Goal: Task Accomplishment & Management: Manage account settings

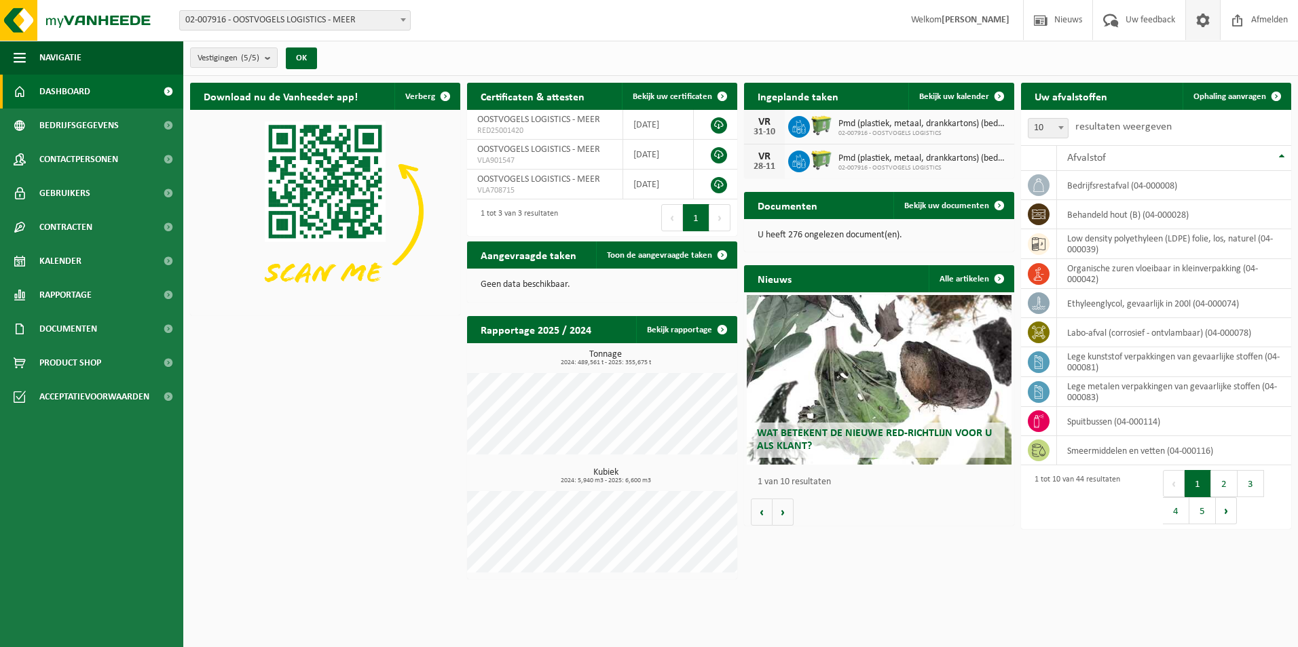
click at [1211, 31] on span at bounding box center [1202, 20] width 20 height 40
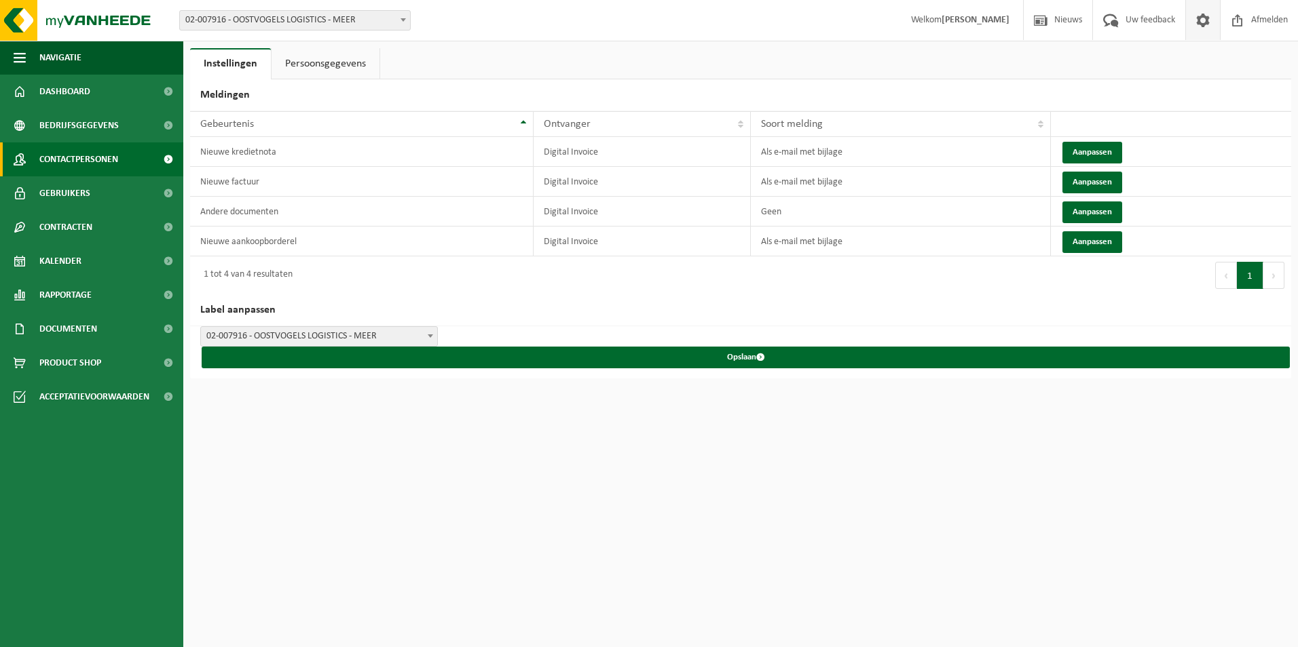
click at [137, 157] on link "Contactpersonen" at bounding box center [91, 160] width 183 height 34
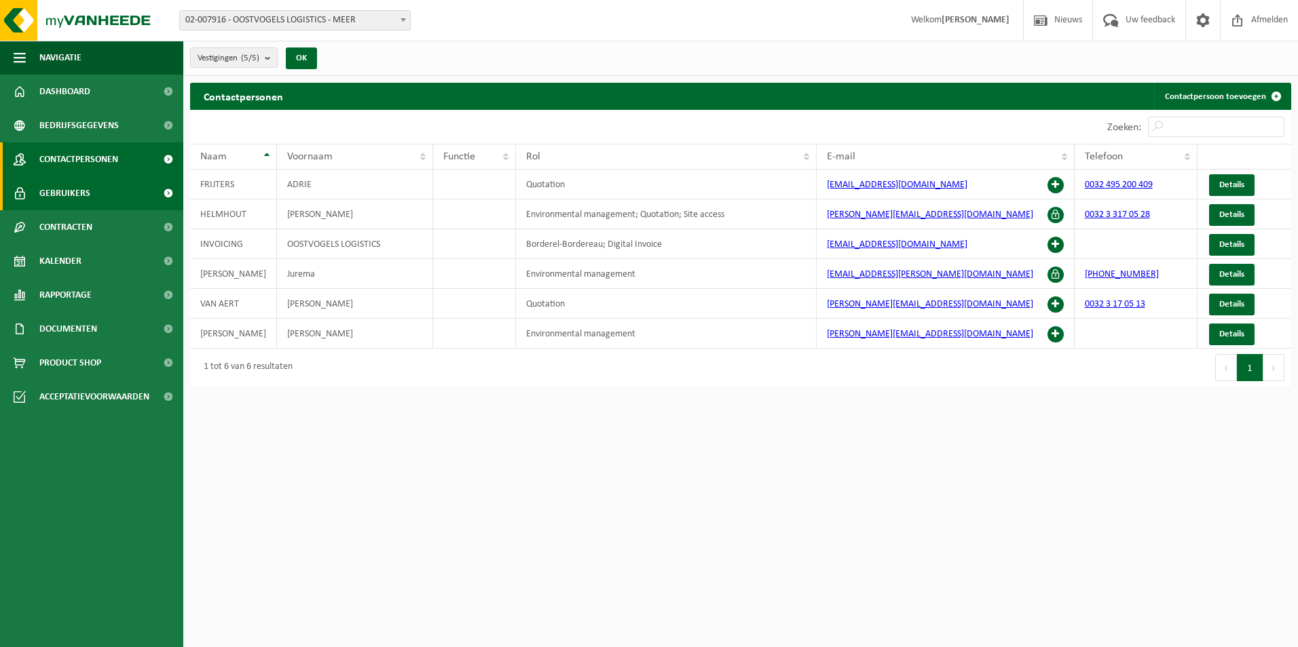
click at [103, 184] on link "Gebruikers" at bounding box center [91, 193] width 183 height 34
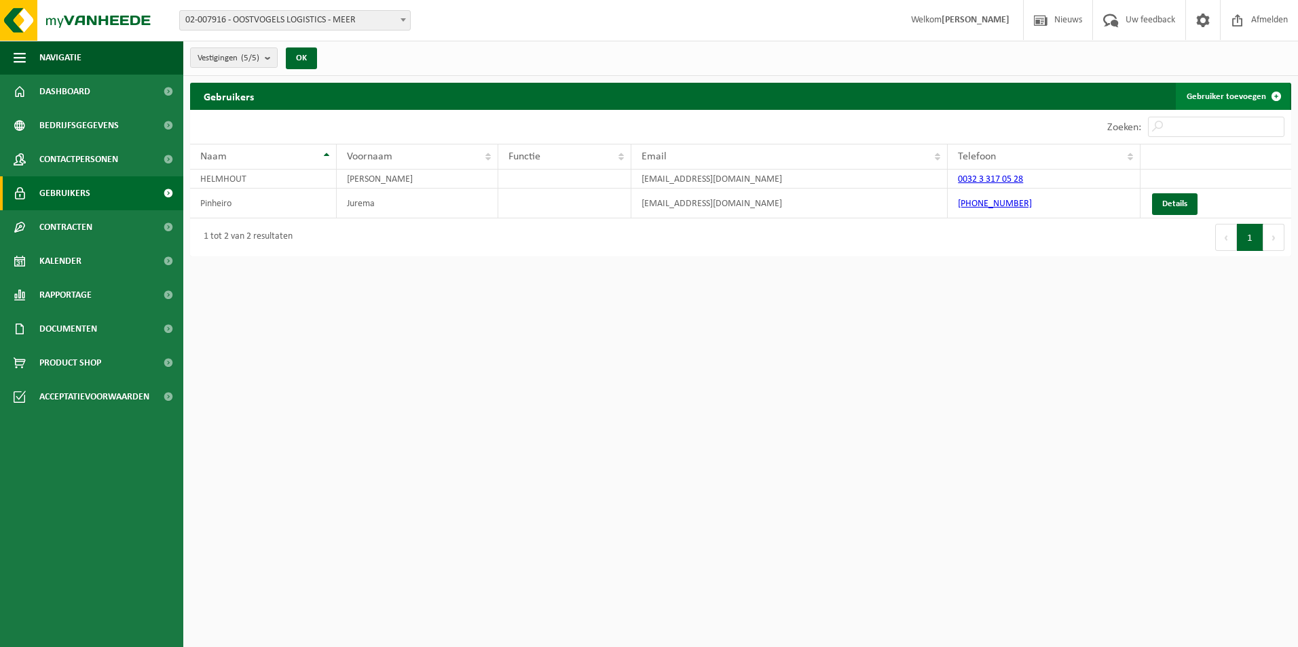
click at [1243, 98] on link "Gebruiker toevoegen" at bounding box center [1232, 96] width 114 height 27
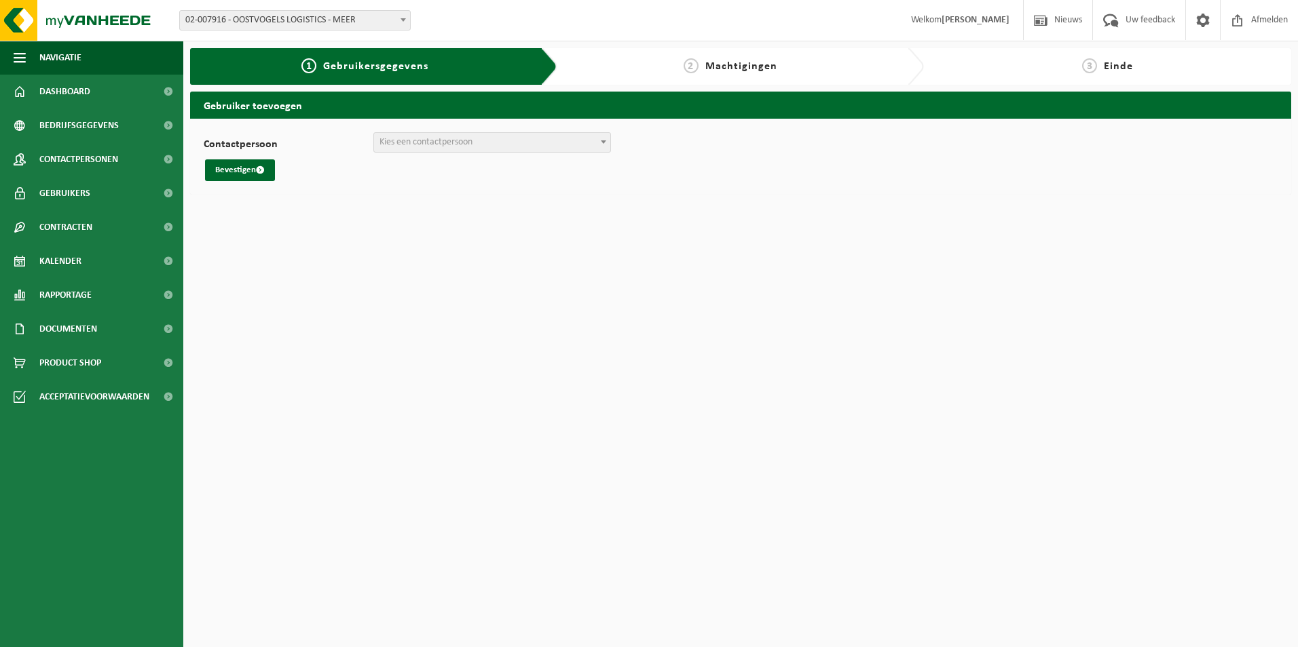
click at [438, 145] on span "Kies een contactpersoon" at bounding box center [425, 142] width 93 height 10
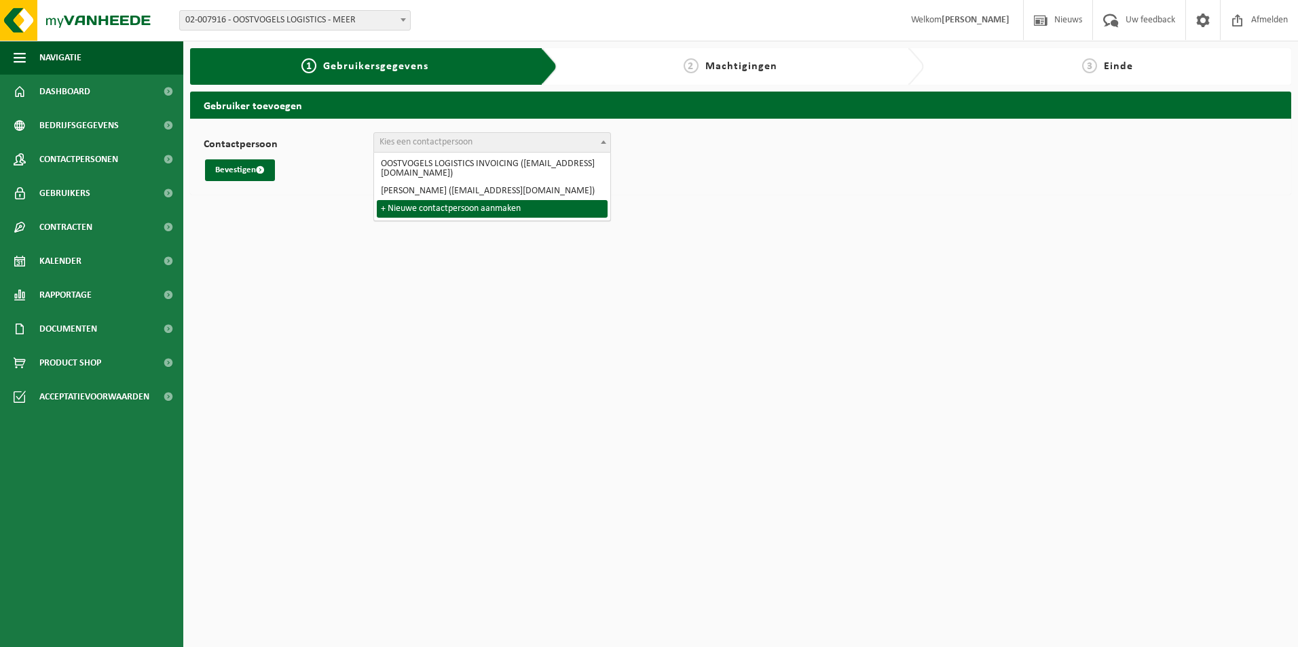
select select "0"
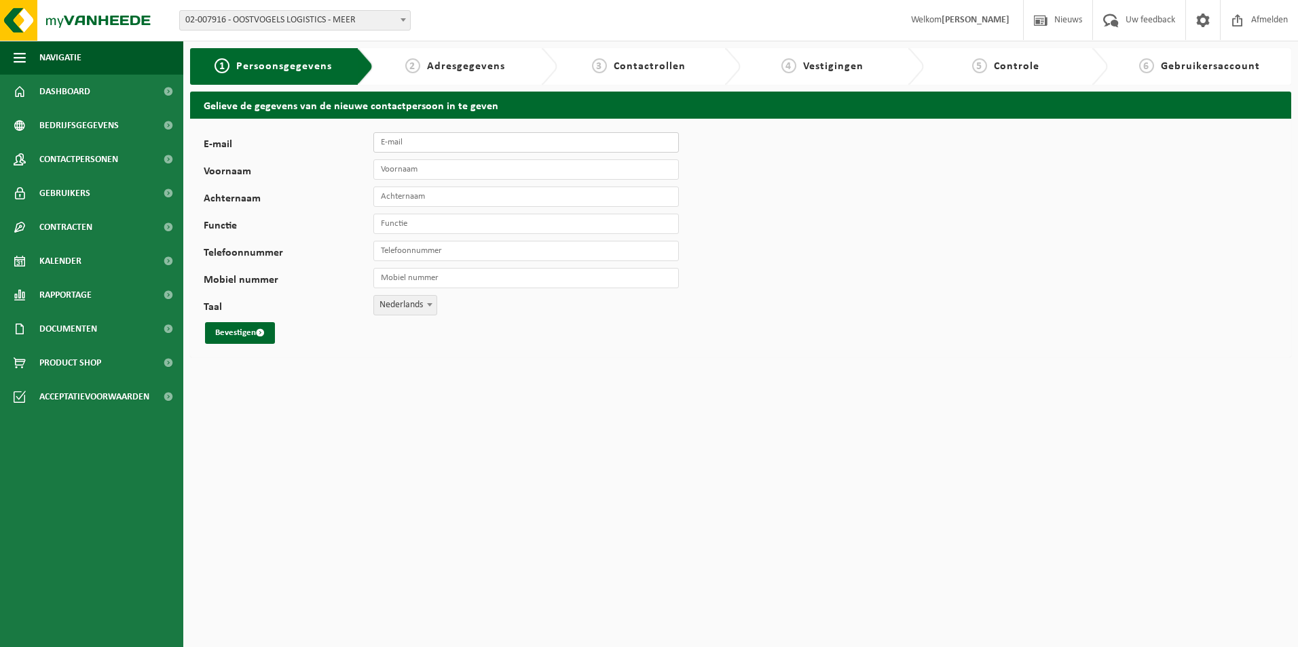
click at [426, 139] on input "E-mail" at bounding box center [525, 142] width 305 height 20
click at [388, 143] on input "E-mail" at bounding box center [525, 142] width 305 height 20
type input "Dirk.DeBackker@oostvogels-logistics.be"
type input "Dirk De Backker"
type input "+32 494 14 29 38"
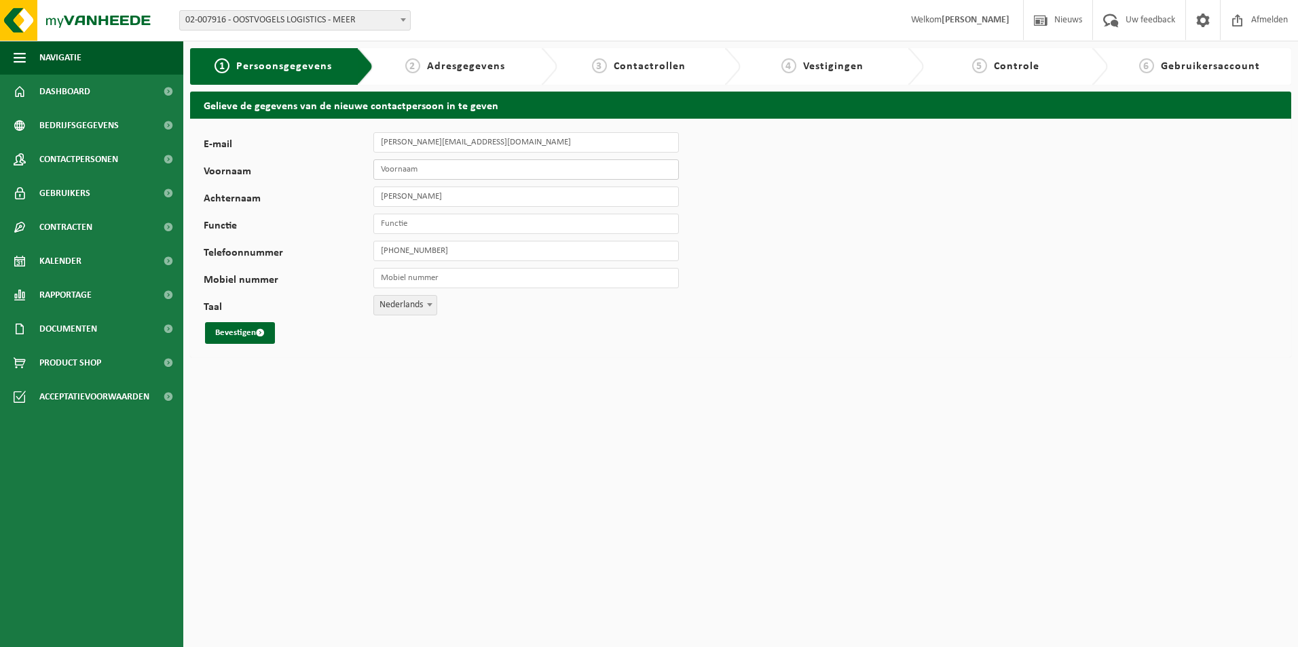
click at [426, 170] on input "Voornaam" at bounding box center [525, 169] width 305 height 20
type input "Dirk"
click at [396, 199] on input "Dirk De Backker" at bounding box center [525, 197] width 305 height 20
click at [383, 200] on input "Dirk De Backker" at bounding box center [525, 197] width 305 height 20
click at [395, 200] on input "Dirk De Backker" at bounding box center [525, 197] width 305 height 20
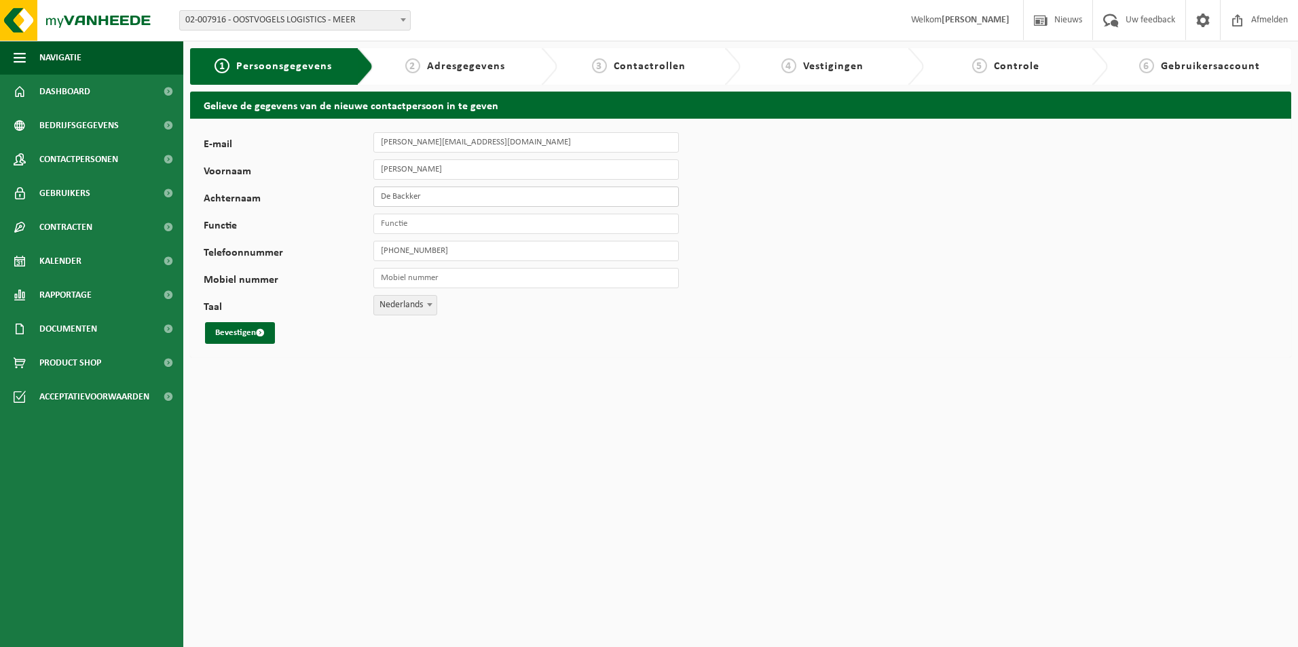
type input "De Backker"
click at [401, 223] on input "Functie" at bounding box center [525, 224] width 305 height 20
type input "t"
type input "Technisch administratief bediende"
drag, startPoint x: 462, startPoint y: 255, endPoint x: 316, endPoint y: 245, distance: 146.3
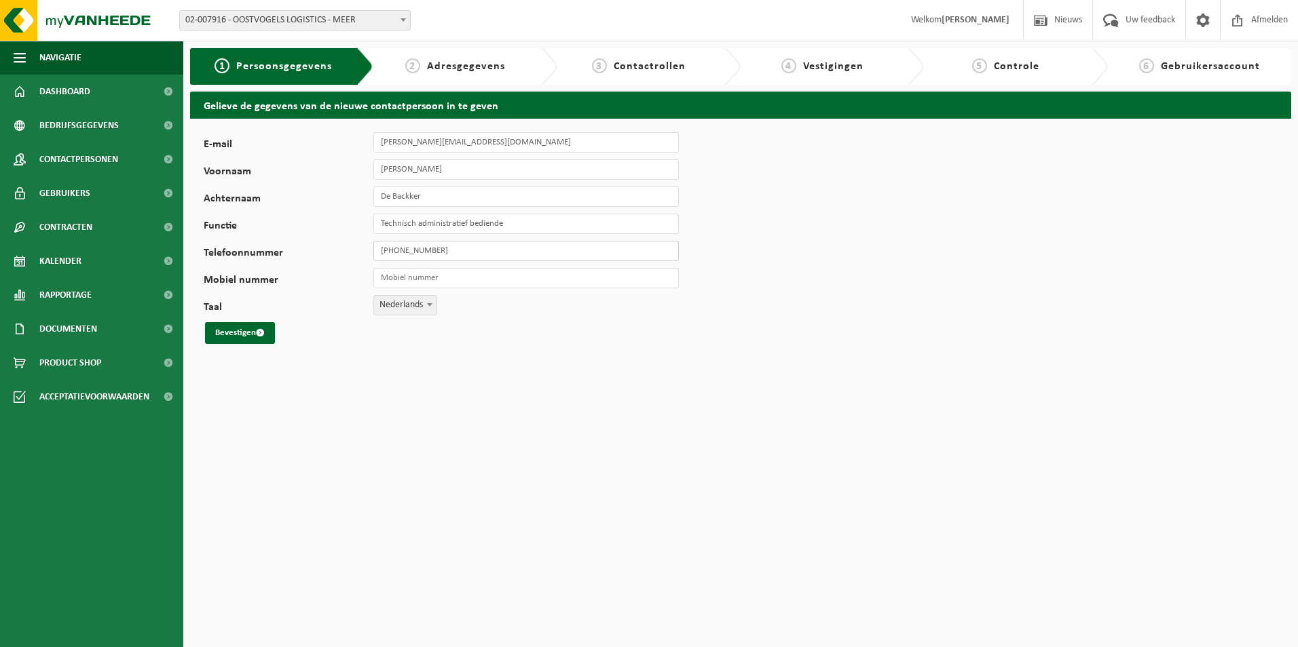
click at [316, 245] on div "Telefoonnummer +32 494 14 29 38" at bounding box center [448, 251] width 489 height 20
click at [382, 279] on input "Mobiel nummer" at bounding box center [525, 278] width 305 height 20
click at [398, 252] on input "Telefoonnummer" at bounding box center [525, 251] width 305 height 20
click at [386, 277] on input "Mobiel nummer" at bounding box center [525, 278] width 305 height 20
type input "+32 494 14 29 38"
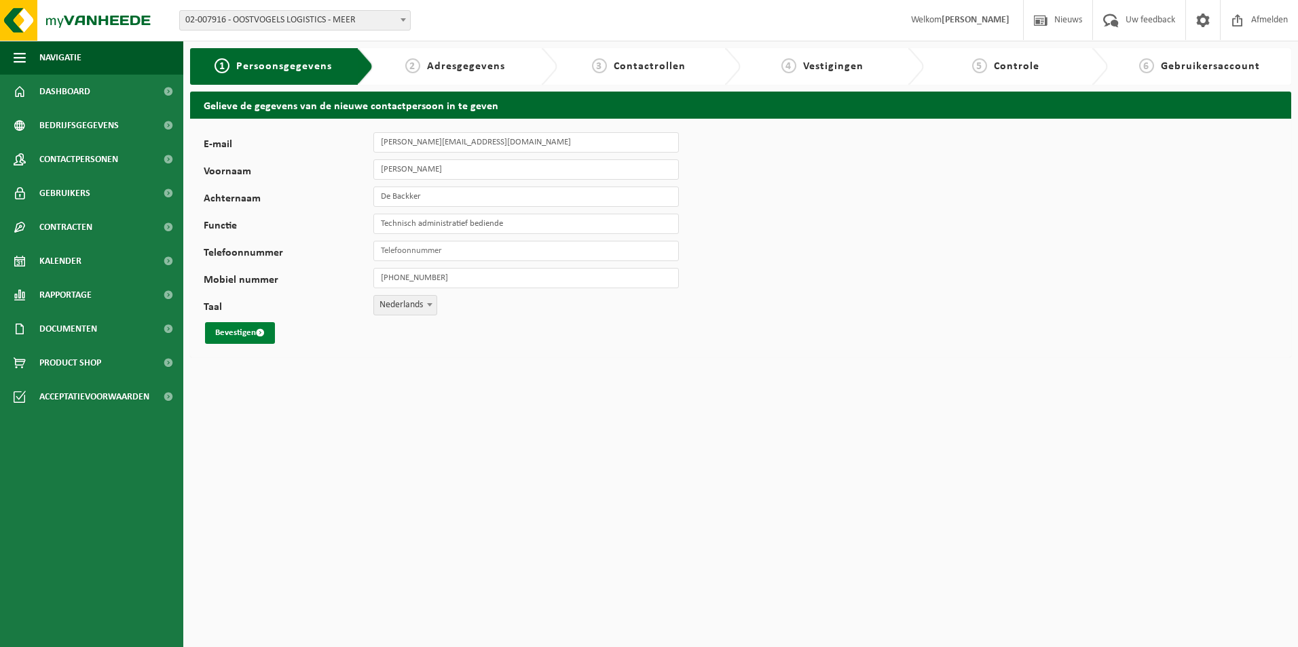
click at [238, 334] on button "Bevestigen" at bounding box center [240, 333] width 70 height 22
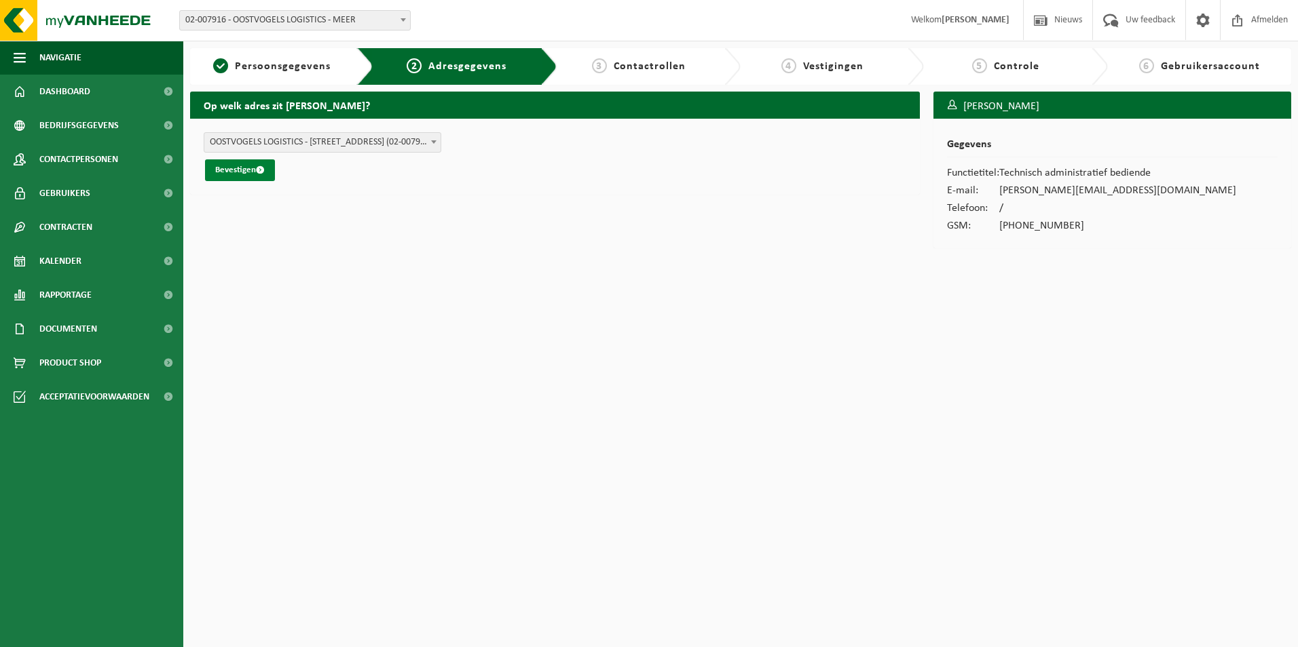
click at [238, 167] on button "Bevestigen" at bounding box center [240, 170] width 70 height 22
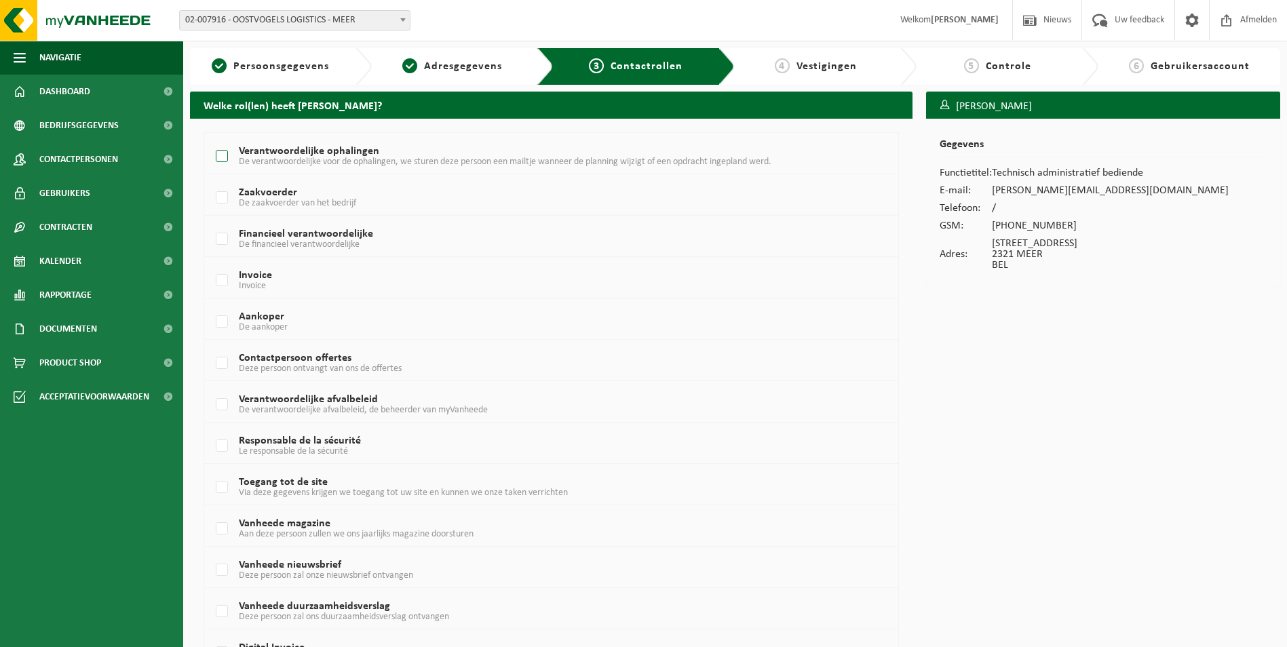
click at [217, 151] on label "Verantwoordelijke ophalingen De verantwoordelijke voor de ophalingen, we sturen…" at bounding box center [522, 157] width 618 height 20
click at [211, 140] on input "Verantwoordelijke ophalingen De verantwoordelijke voor de ophalingen, we sturen…" at bounding box center [210, 139] width 1 height 1
checkbox input "true"
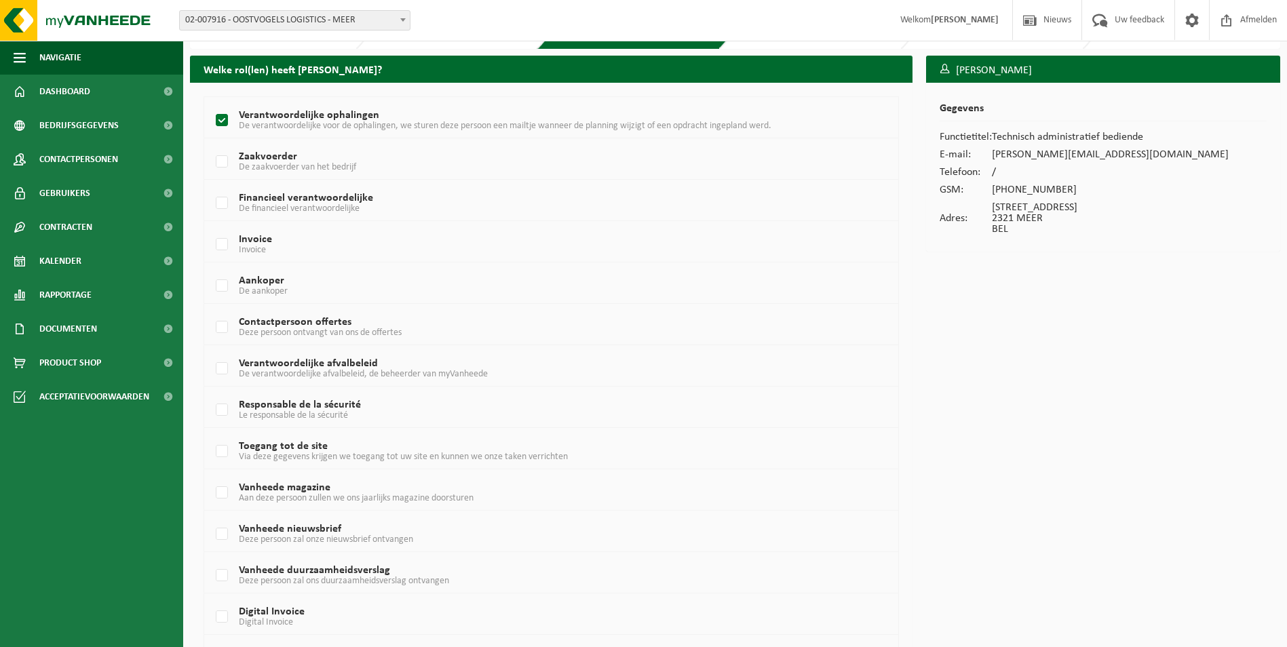
scroll to position [68, 0]
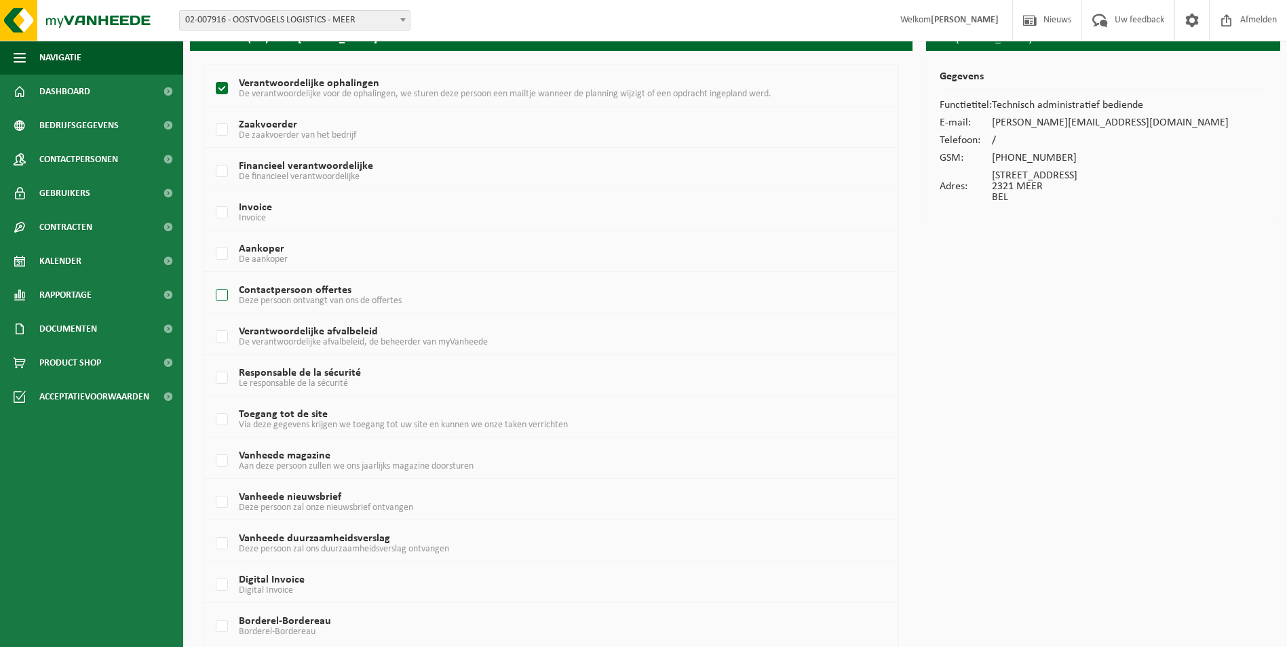
click at [223, 291] on label "Contactpersoon offertes Deze persoon ontvangt van ons de offertes" at bounding box center [522, 296] width 618 height 20
click at [211, 279] on input "Contactpersoon offertes Deze persoon ontvangt van ons de offertes" at bounding box center [210, 278] width 1 height 1
checkbox input "true"
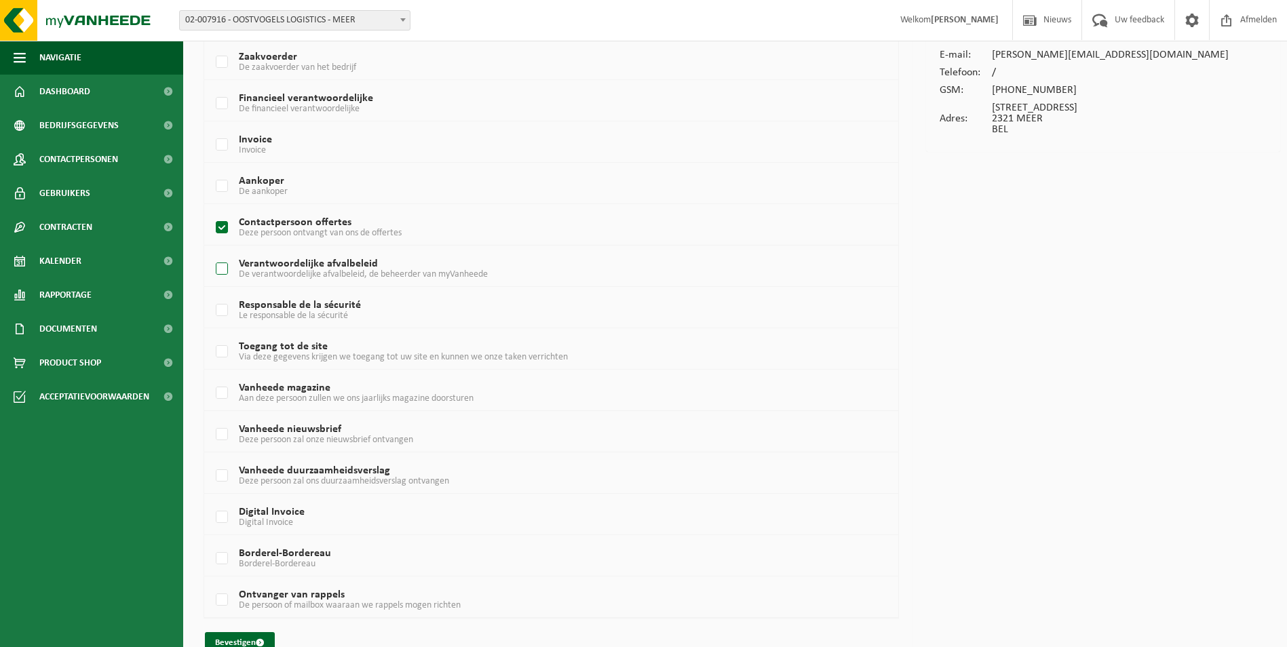
scroll to position [162, 0]
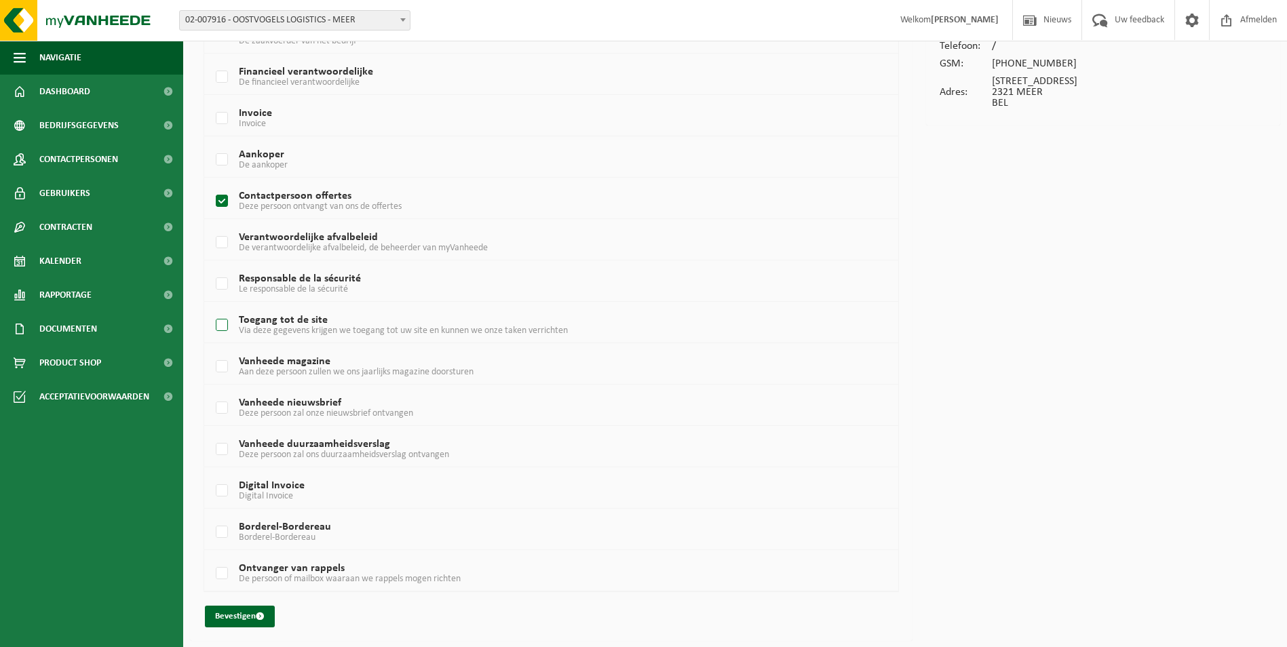
click at [225, 328] on label "Toegang tot de site Via deze gegevens krijgen we toegang tot uw site en kunnen …" at bounding box center [522, 326] width 618 height 20
click at [211, 309] on input "Toegang tot de site Via deze gegevens krijgen we toegang tot uw site en kunnen …" at bounding box center [210, 308] width 1 height 1
checkbox input "true"
click at [233, 612] on button "Bevestigen" at bounding box center [240, 617] width 70 height 22
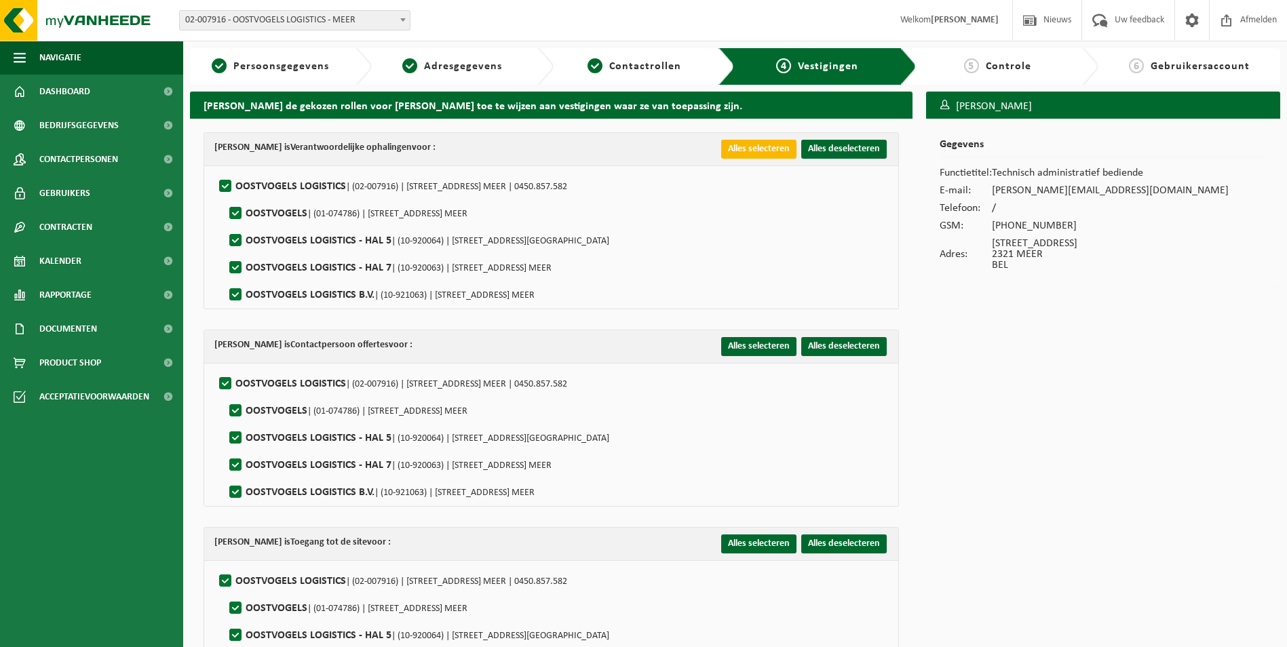
click at [766, 150] on button "Alles selecteren" at bounding box center [758, 149] width 75 height 19
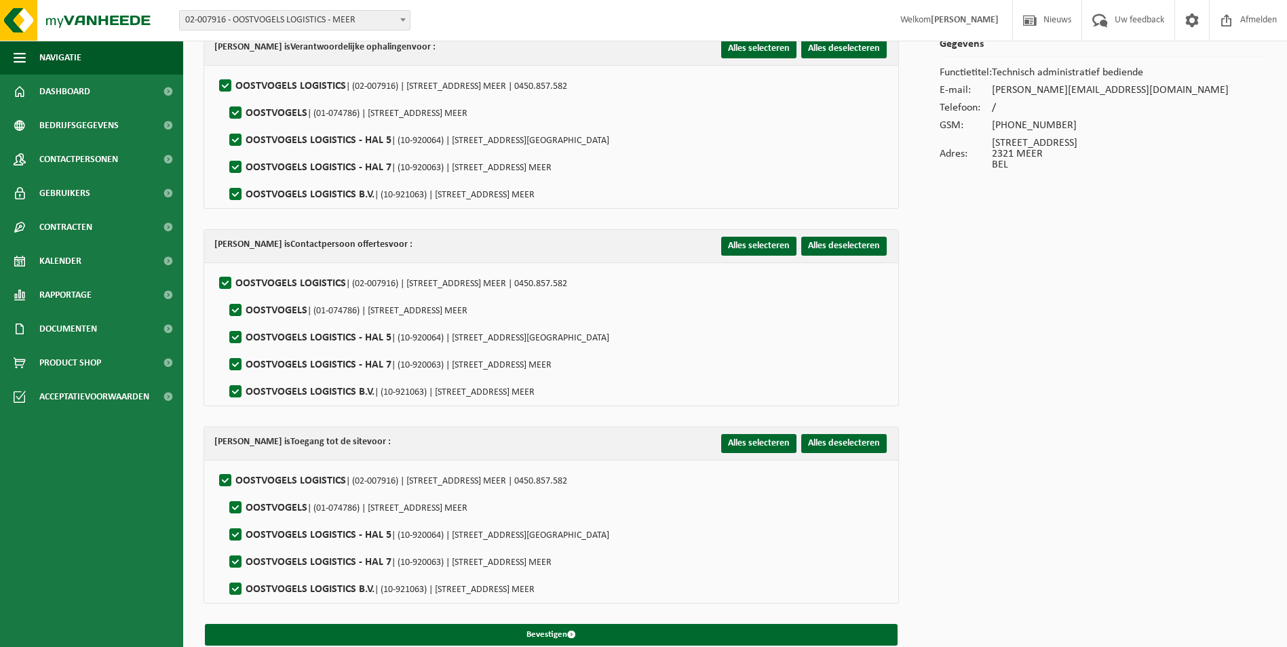
scroll to position [117, 0]
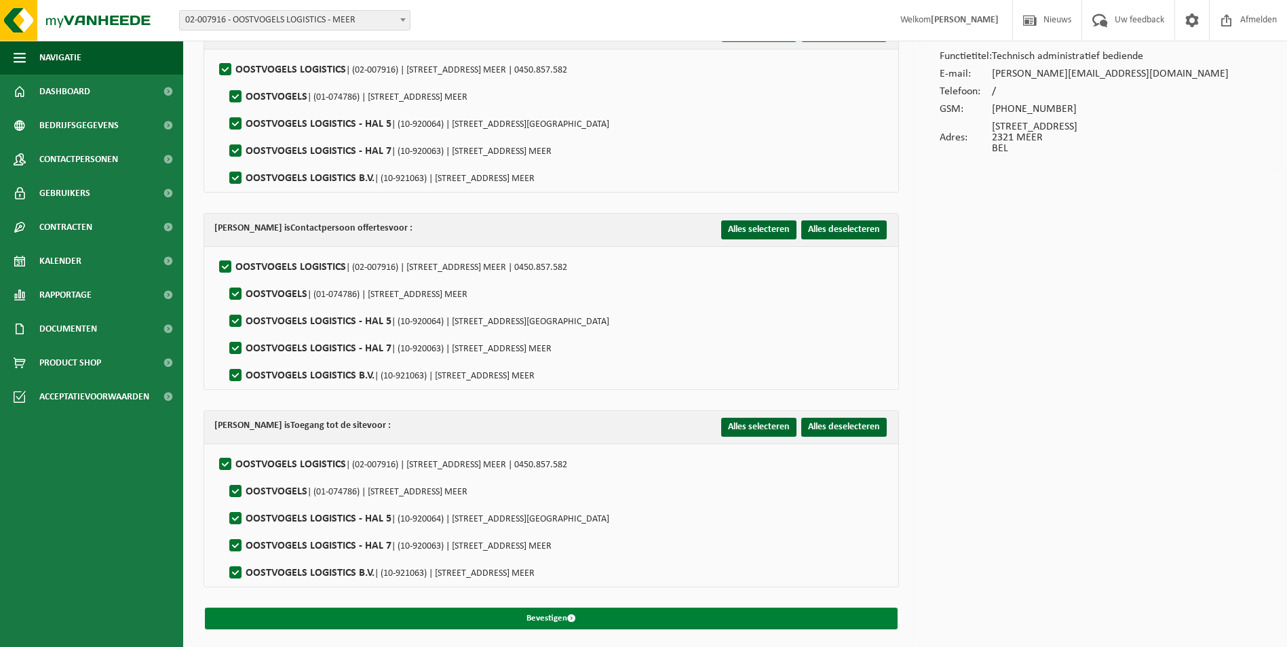
click at [560, 617] on button "Bevestigen" at bounding box center [551, 619] width 693 height 22
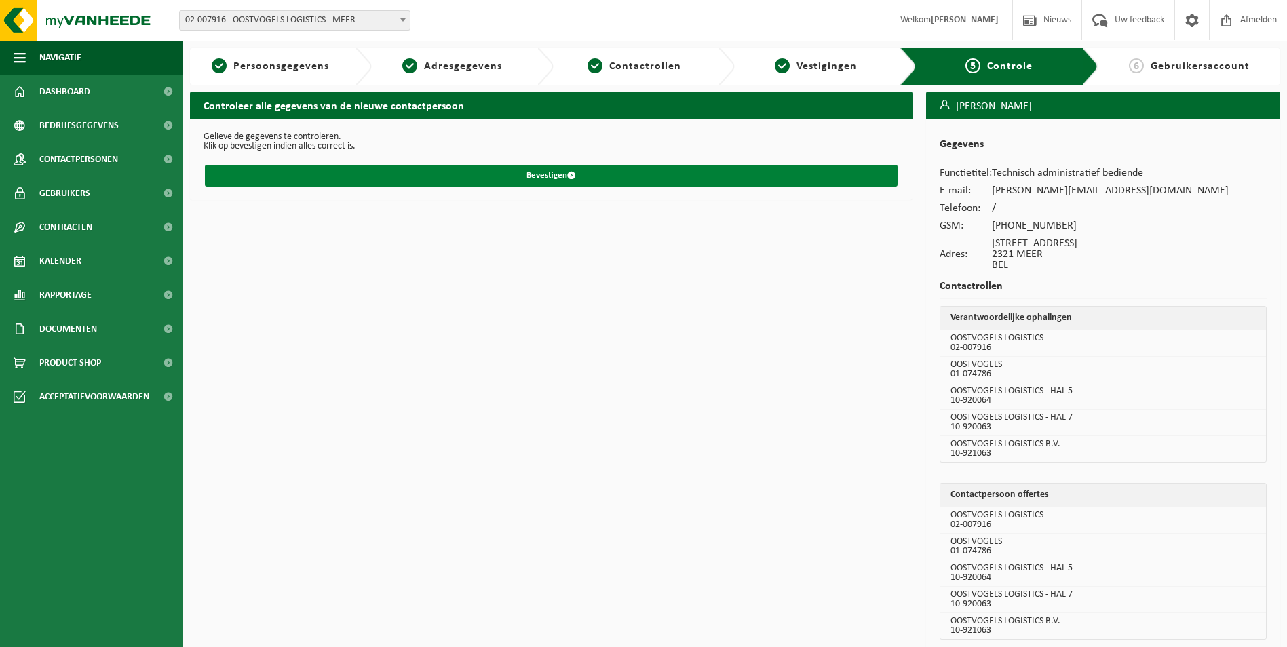
click at [560, 177] on button "Bevestigen" at bounding box center [551, 176] width 693 height 22
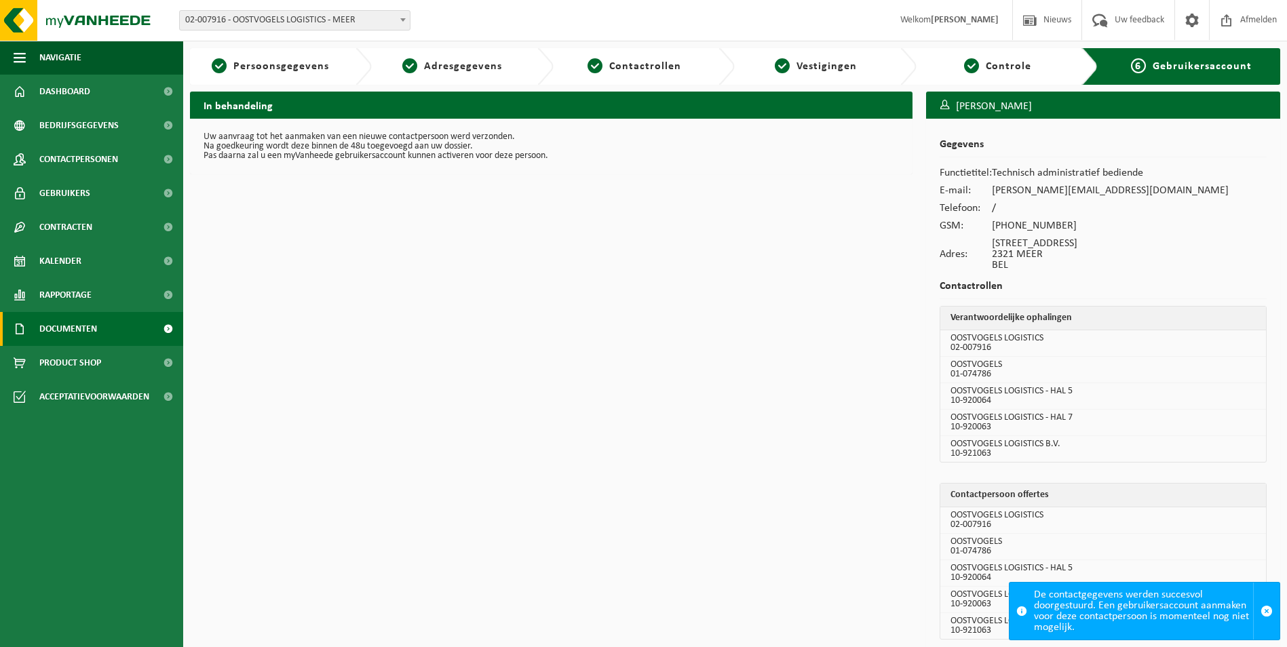
click at [90, 325] on span "Documenten" at bounding box center [68, 329] width 58 height 34
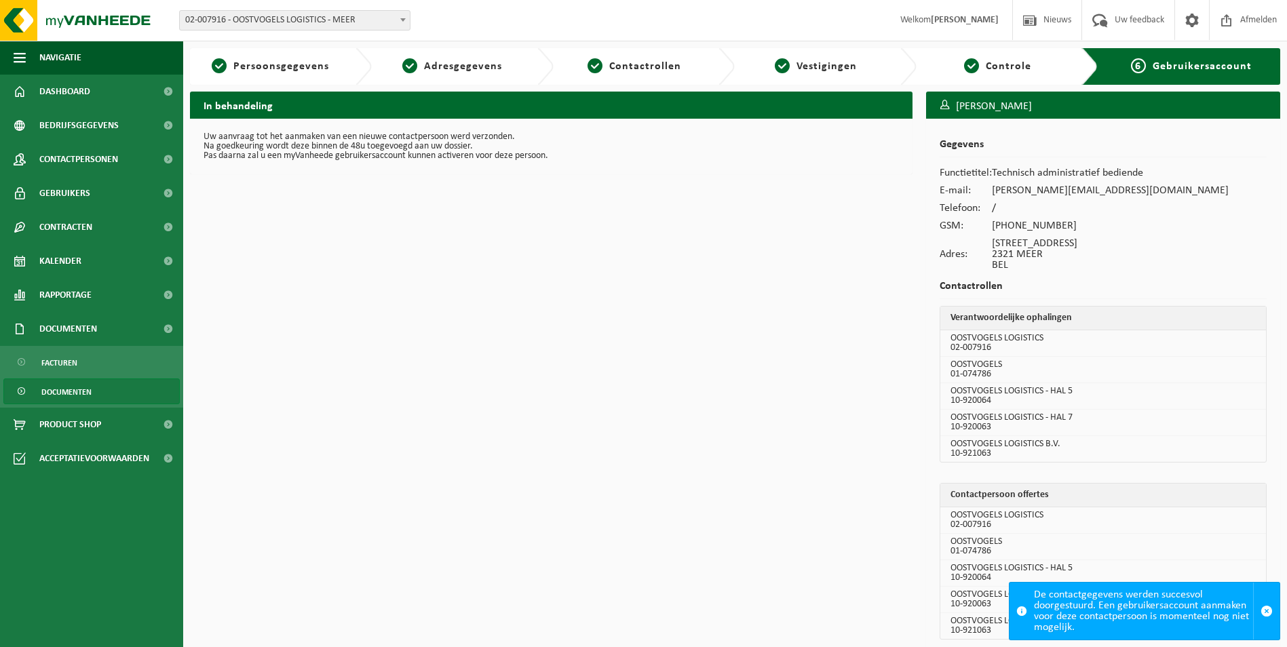
click at [115, 385] on link "Documenten" at bounding box center [91, 392] width 176 height 26
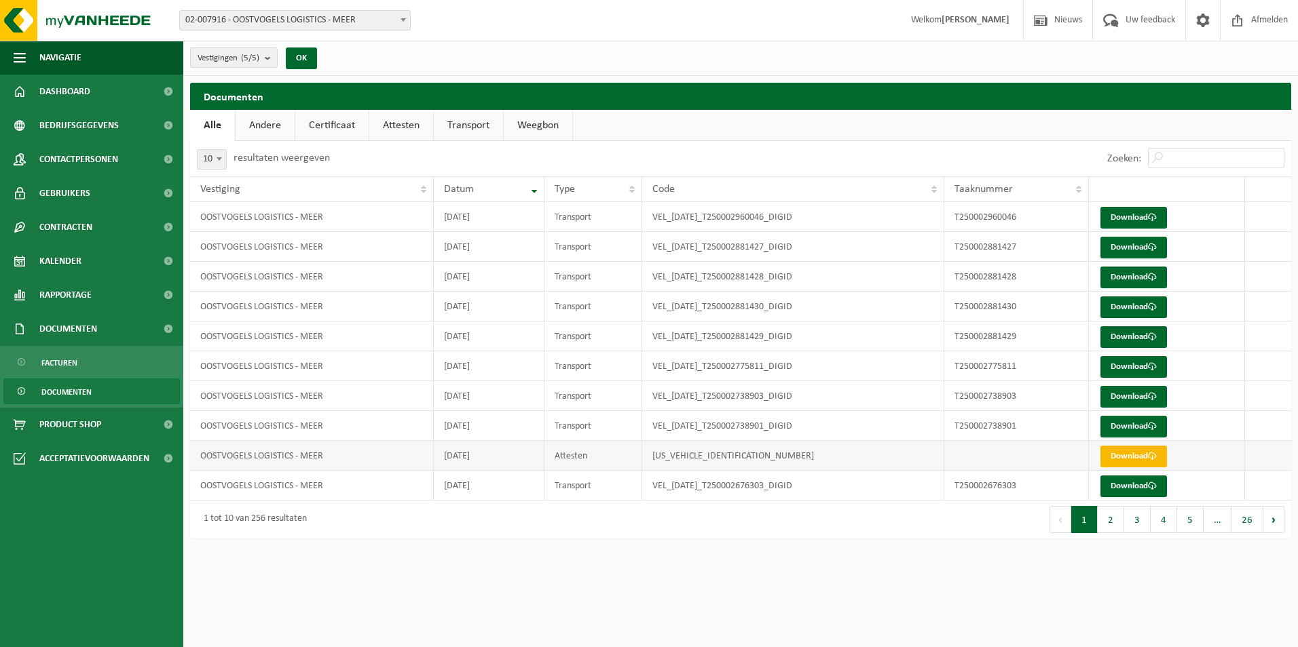
click at [1118, 463] on link "Download" at bounding box center [1133, 457] width 67 height 22
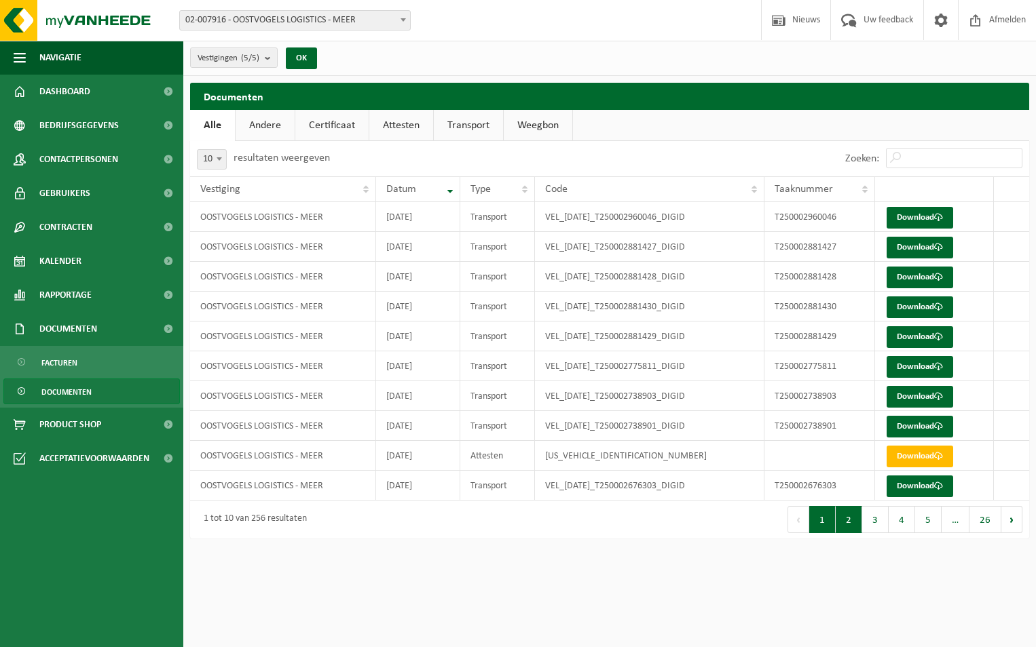
click at [856, 512] on button "2" at bounding box center [848, 519] width 26 height 27
click at [874, 512] on button "3" at bounding box center [875, 519] width 26 height 27
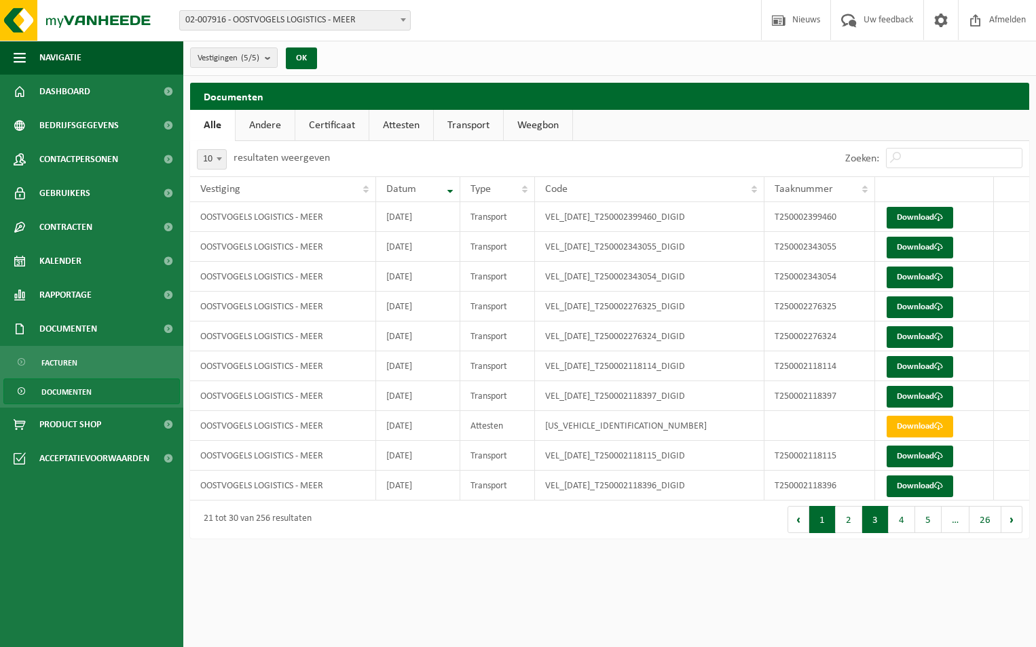
click at [817, 522] on button "1" at bounding box center [822, 519] width 26 height 27
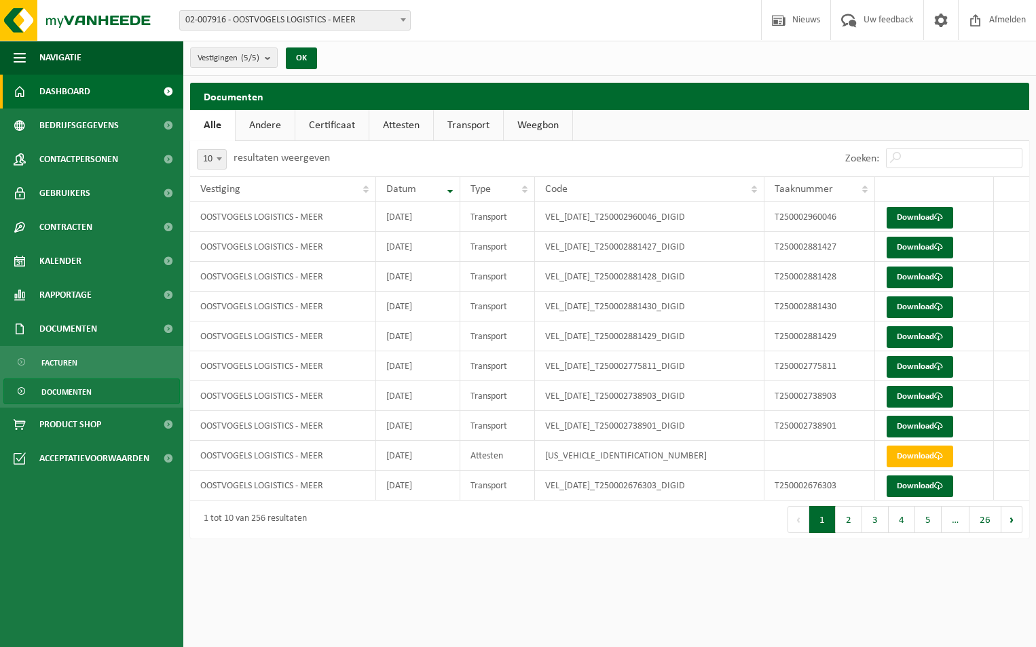
click at [101, 98] on link "Dashboard" at bounding box center [91, 92] width 183 height 34
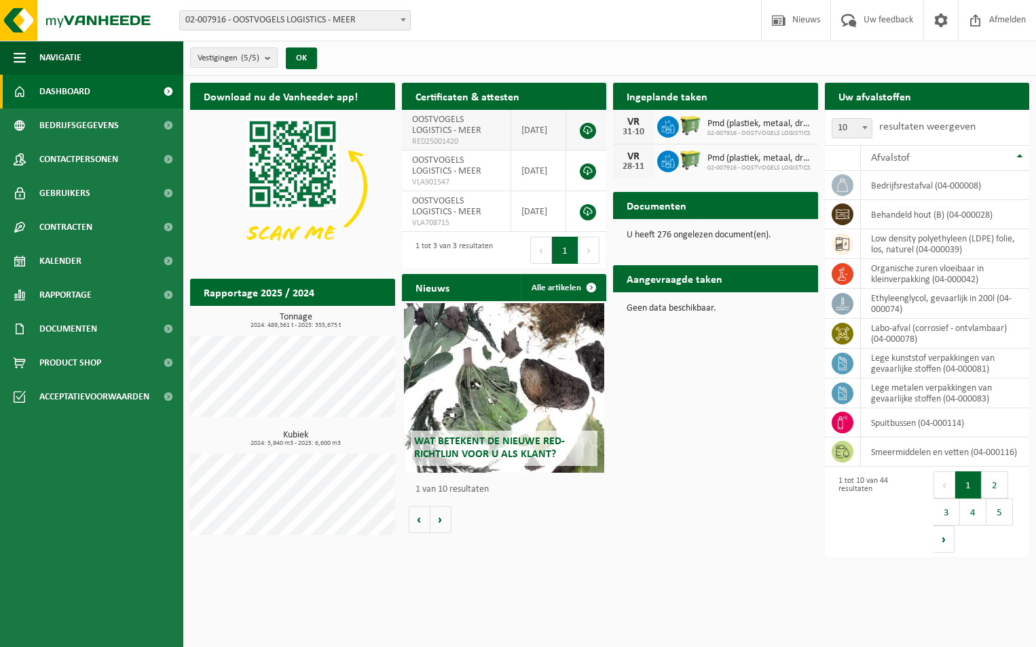
click at [470, 134] on span "OOSTVOGELS LOGISTICS - MEER" at bounding box center [446, 125] width 69 height 21
click at [453, 95] on h2 "Certificaten & attesten" at bounding box center [467, 96] width 131 height 26
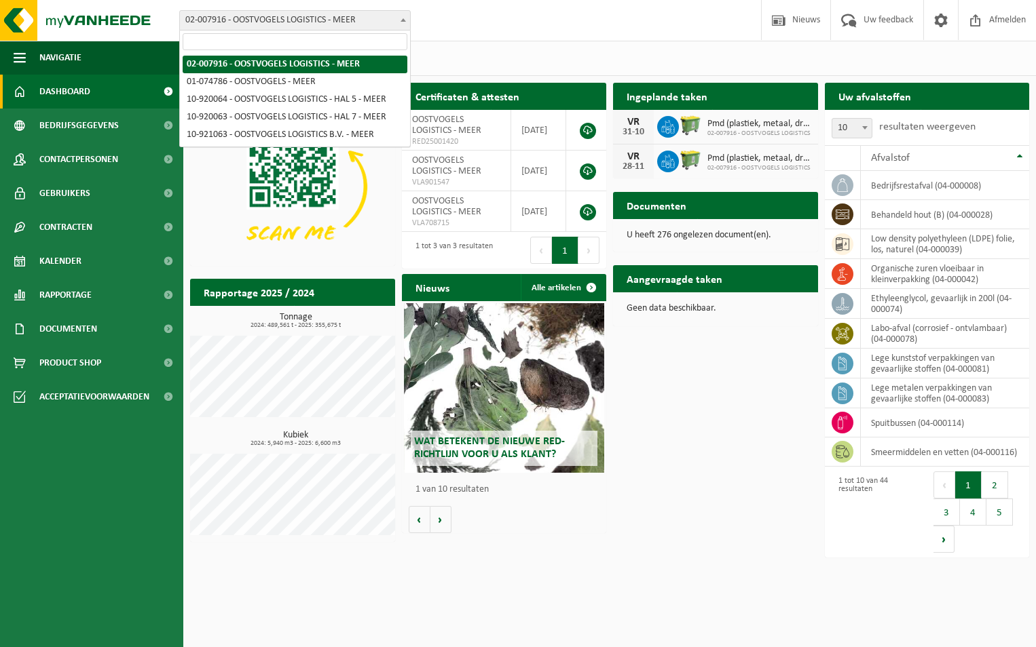
click at [402, 10] on span "02-007916 - OOSTVOGELS LOGISTICS - MEER" at bounding box center [294, 20] width 231 height 20
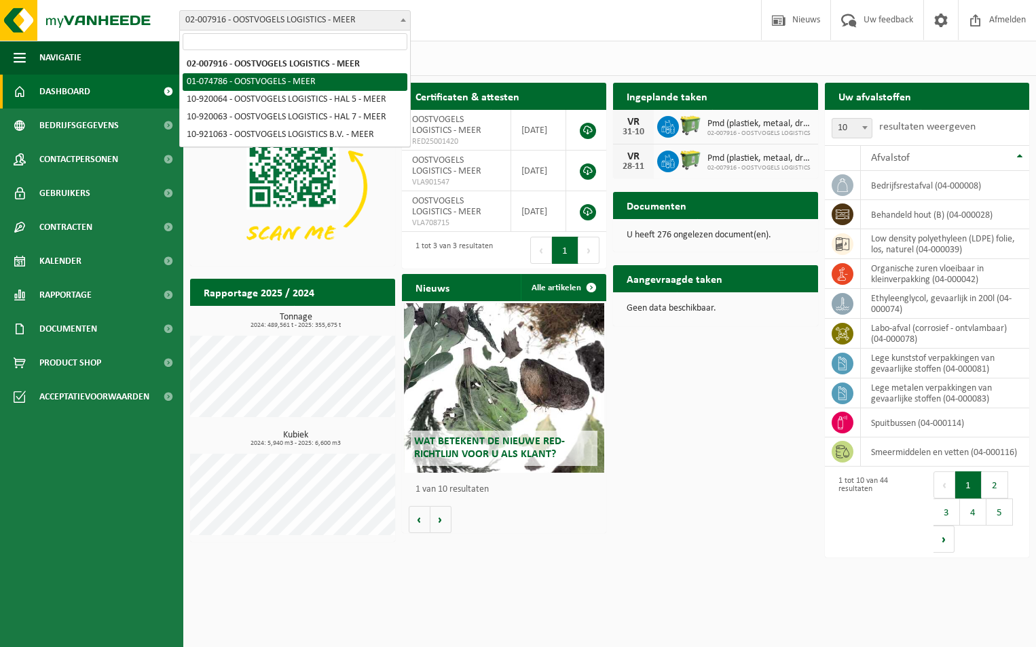
select select "114538"
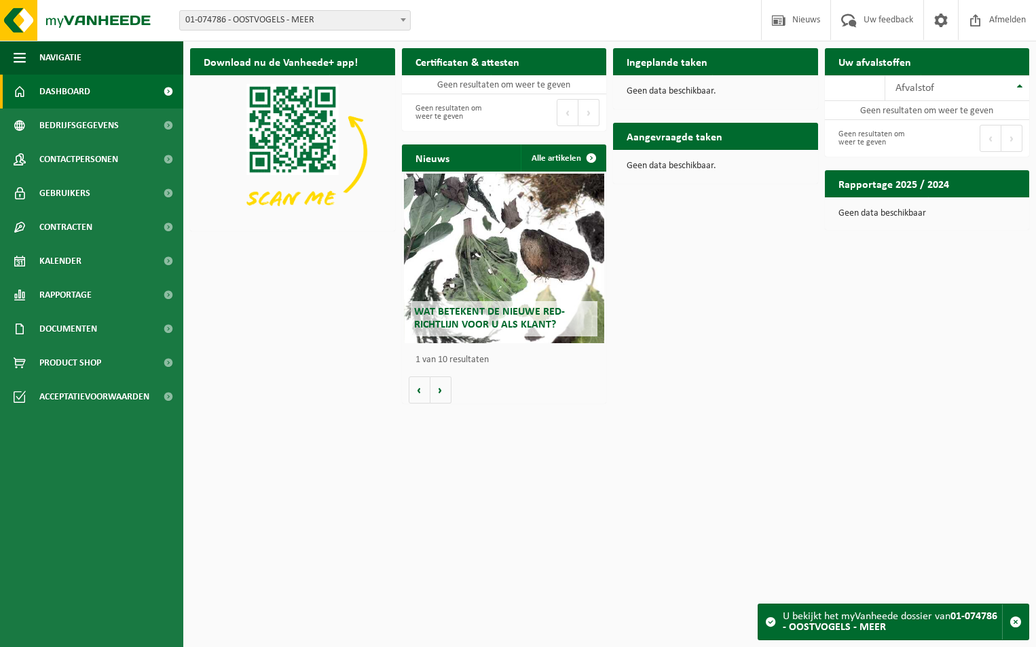
click at [356, 22] on span "01-074786 - OOSTVOGELS - MEER" at bounding box center [295, 20] width 230 height 19
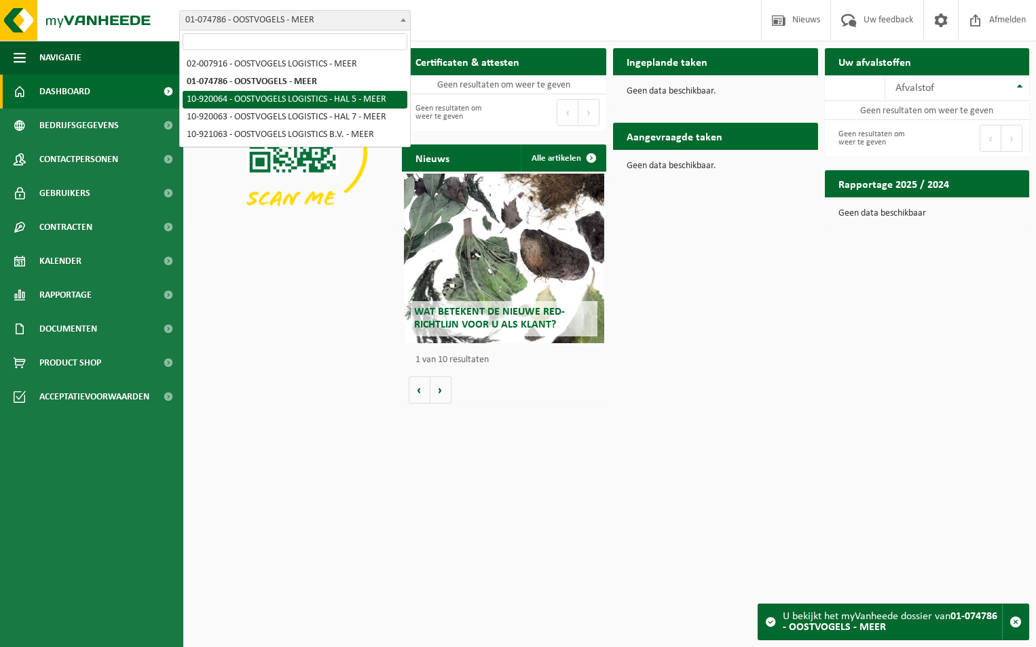
select select "129364"
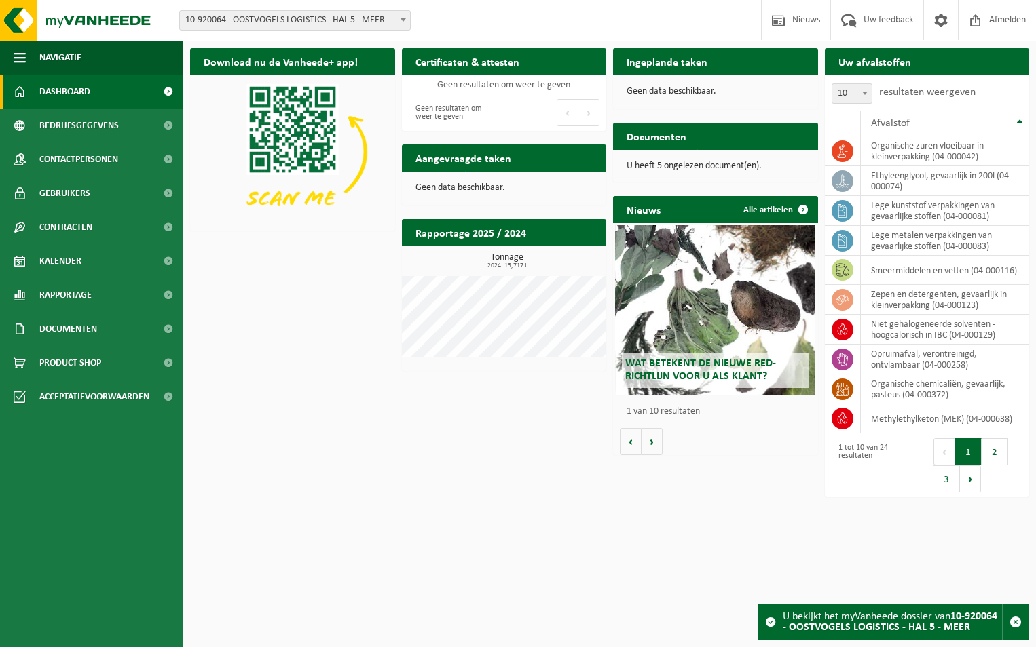
click at [355, 26] on span "10-920064 - OOSTVOGELS LOGISTICS - HAL 5 - MEER" at bounding box center [295, 20] width 230 height 19
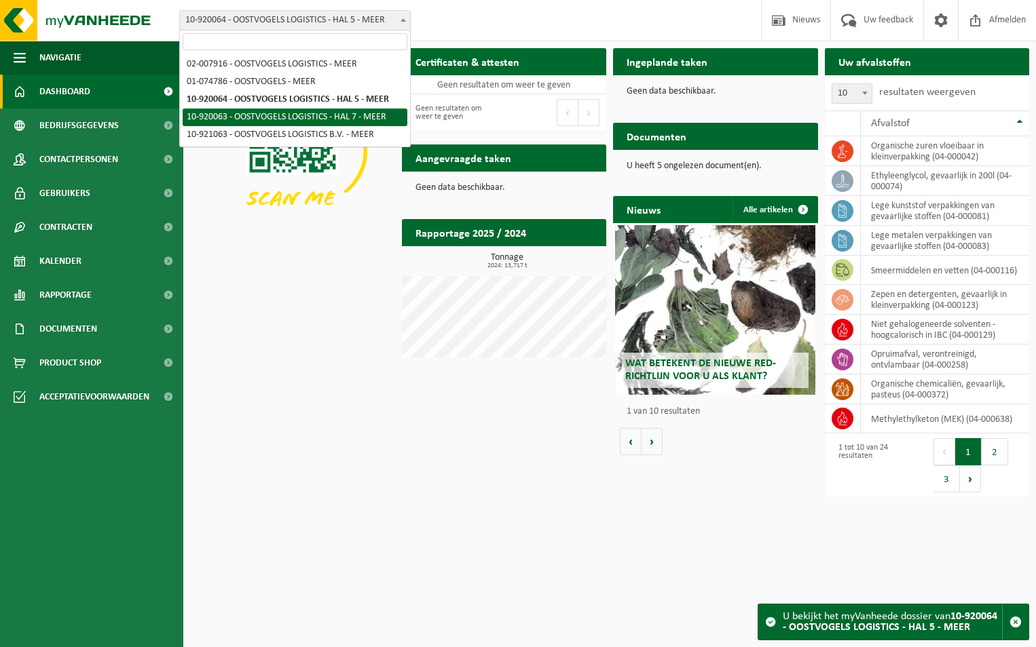
select select "129363"
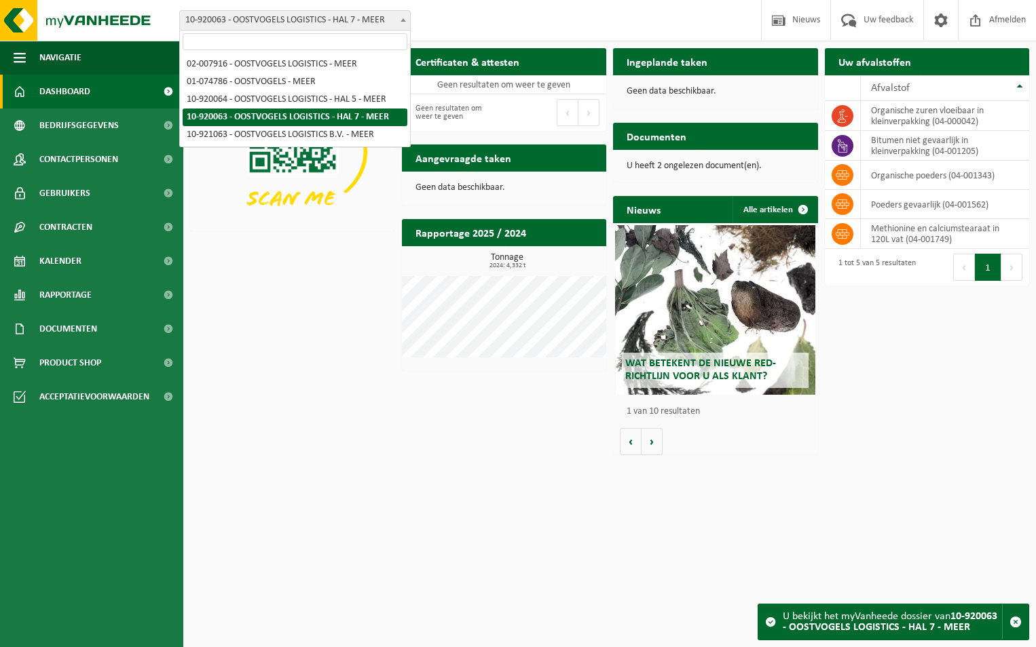
click at [360, 24] on span "10-920063 - OOSTVOGELS LOGISTICS - HAL 7 - MEER" at bounding box center [295, 20] width 230 height 19
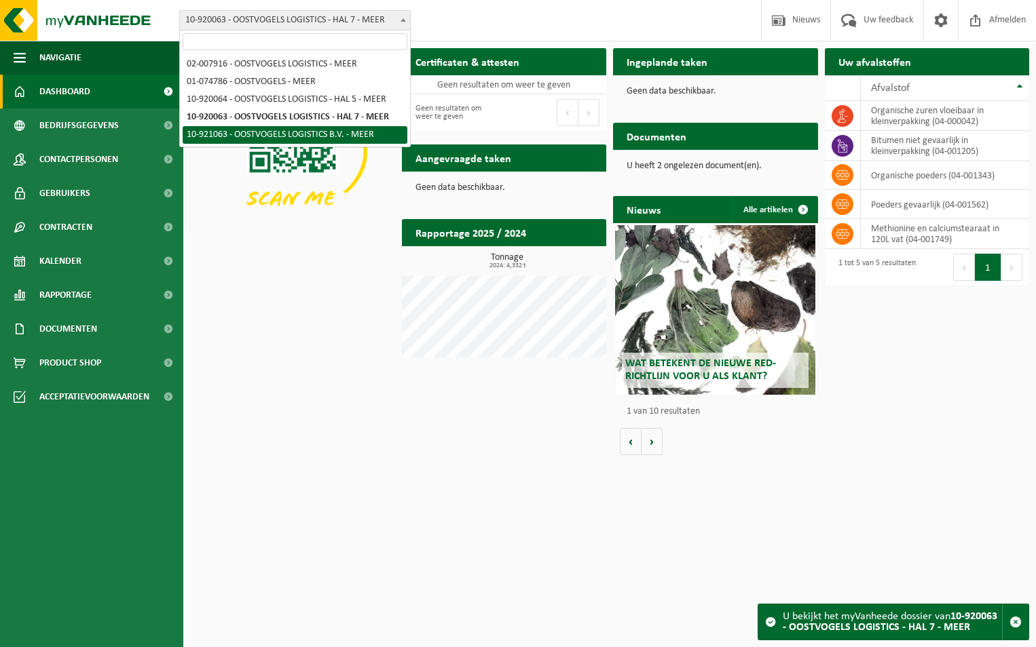
select select "129866"
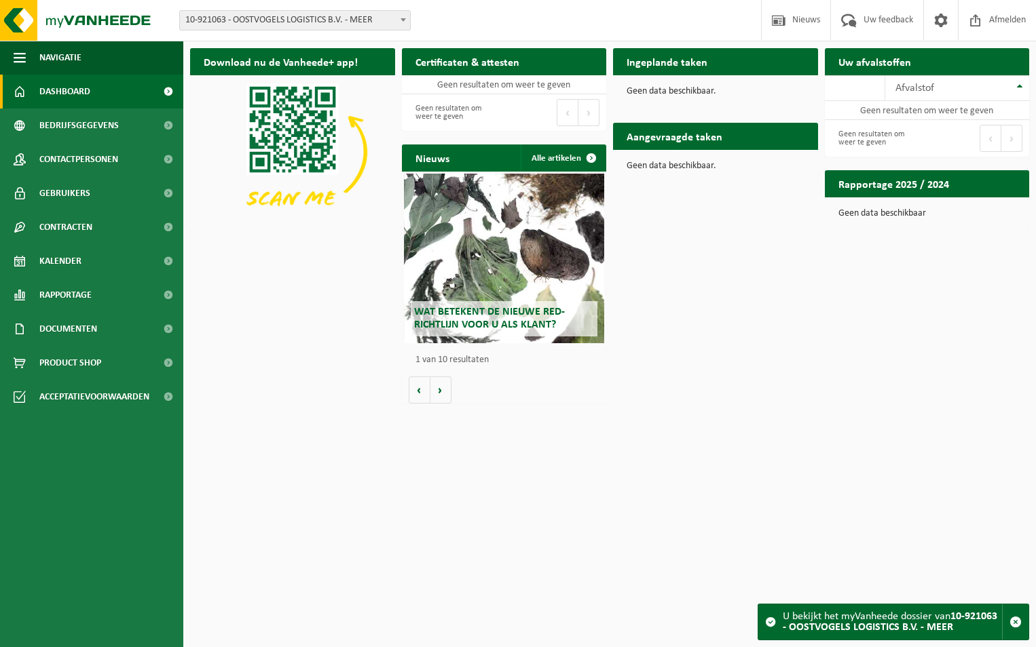
click at [332, 18] on span "10-921063 - OOSTVOGELS LOGISTICS B.V. - MEER" at bounding box center [295, 20] width 230 height 19
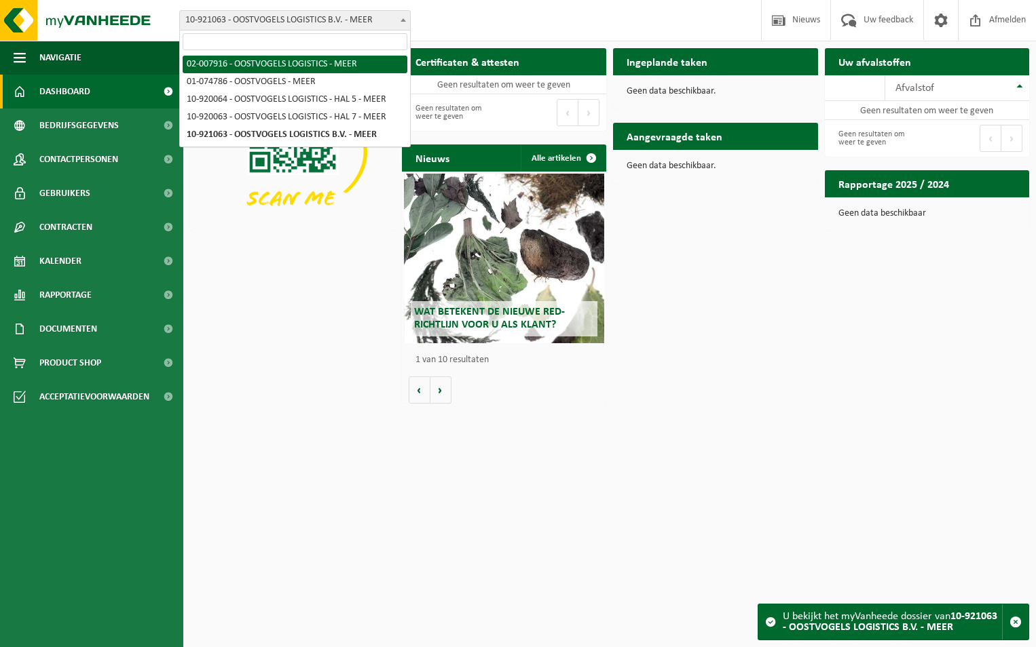
select select "13786"
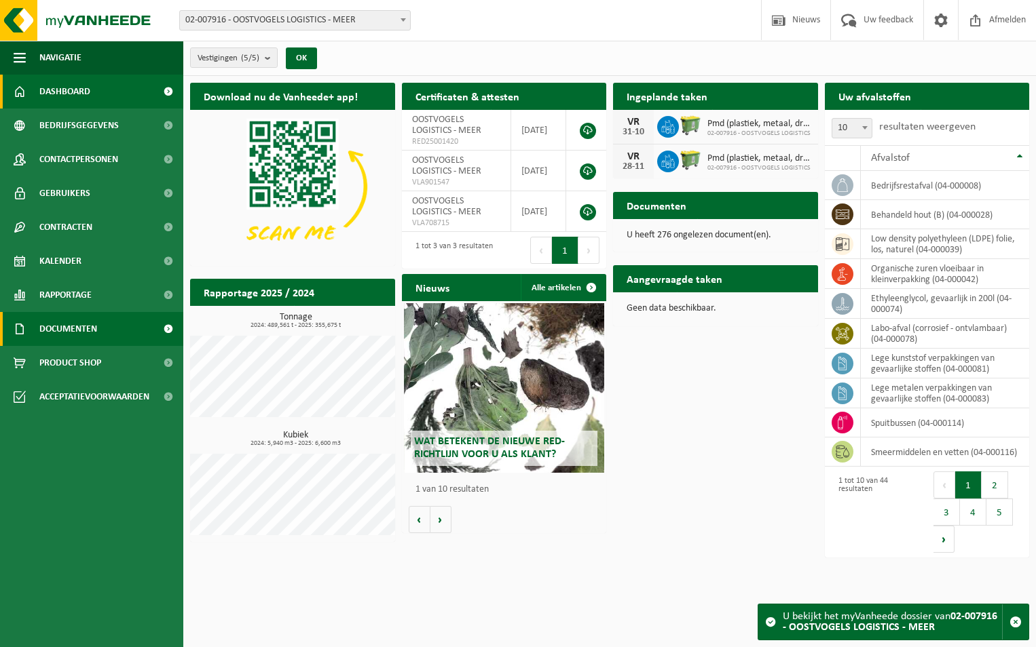
click at [115, 343] on link "Documenten" at bounding box center [91, 329] width 183 height 34
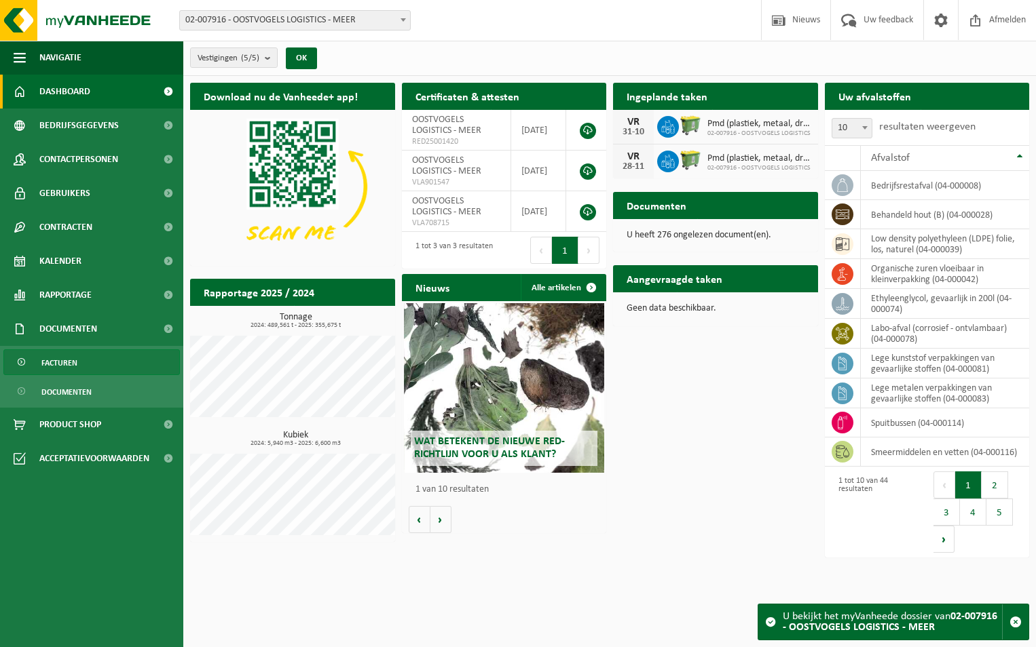
click at [100, 357] on link "Facturen" at bounding box center [91, 363] width 176 height 26
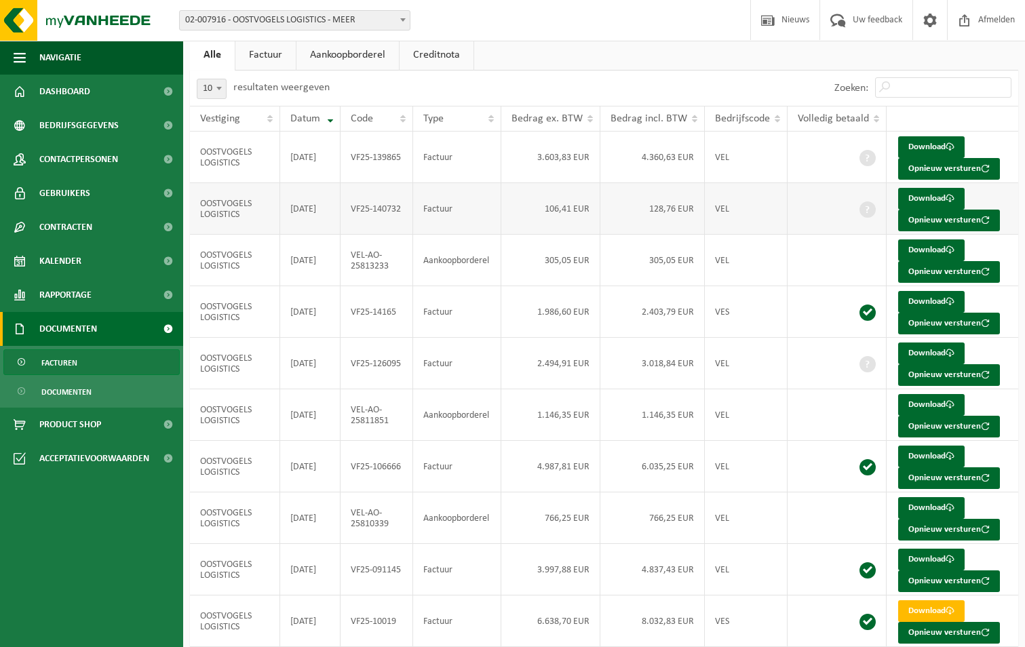
scroll to position [118, 0]
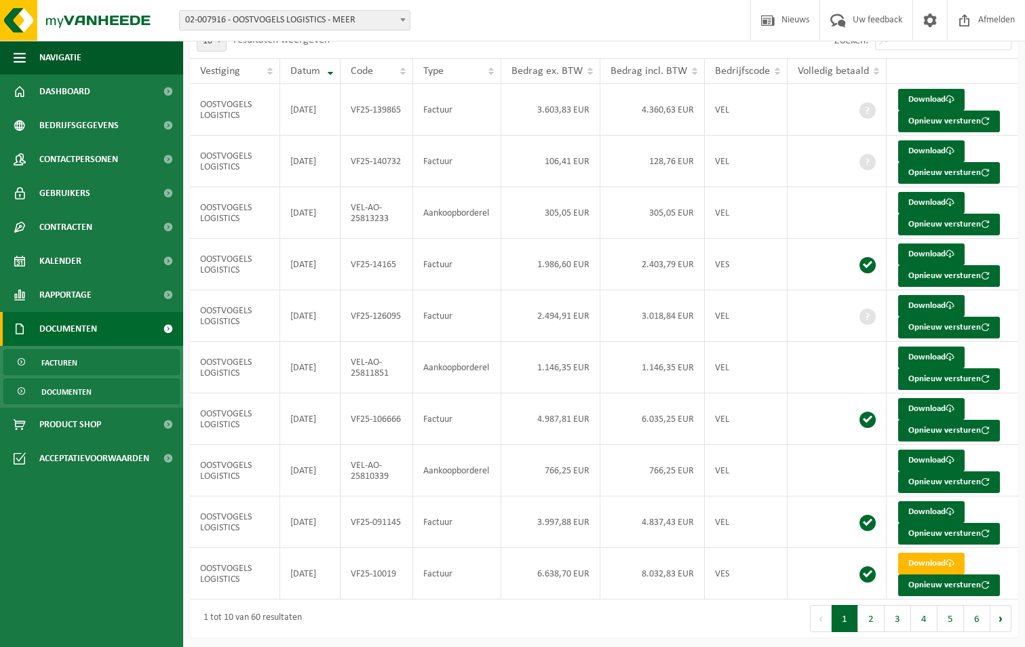
click at [109, 381] on link "Documenten" at bounding box center [91, 392] width 176 height 26
